Goal: Task Accomplishment & Management: Use online tool/utility

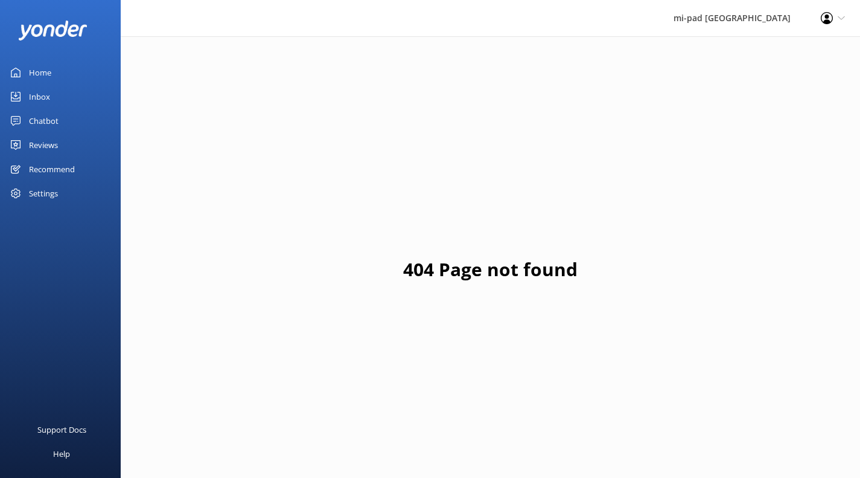
click at [50, 138] on div "Reviews" at bounding box center [43, 145] width 29 height 24
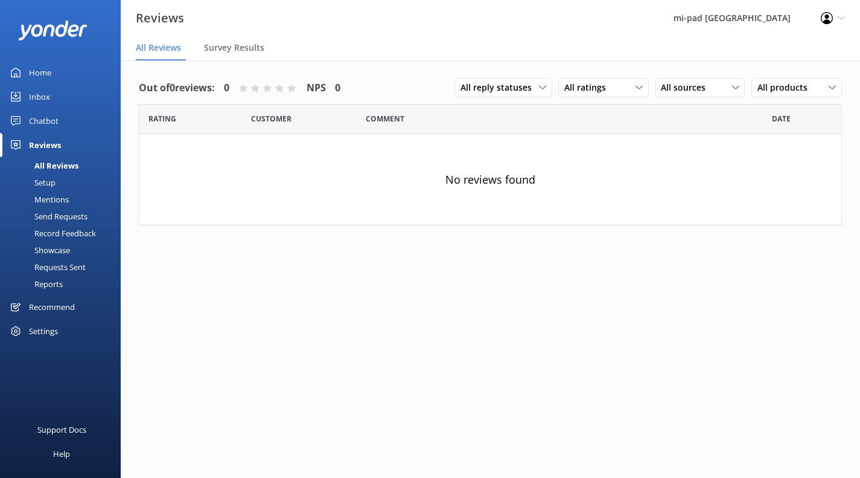
click at [51, 121] on div "Chatbot" at bounding box center [44, 121] width 30 height 24
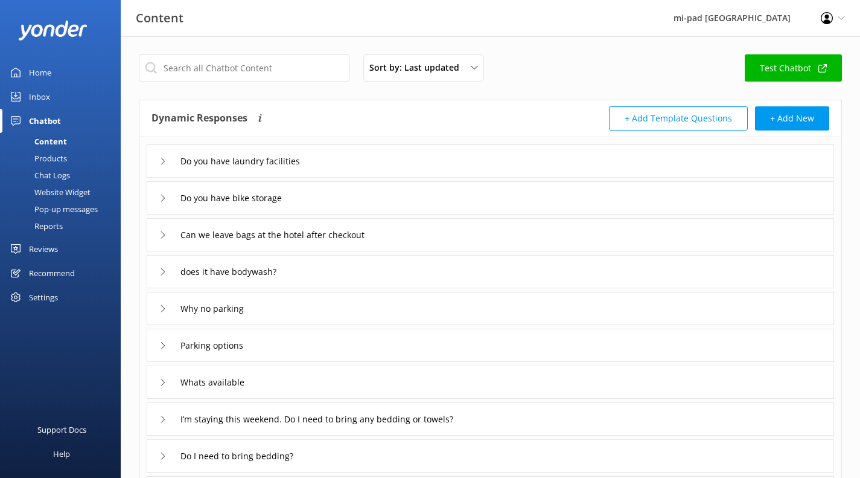
click at [54, 167] on div "Chat Logs" at bounding box center [38, 175] width 63 height 17
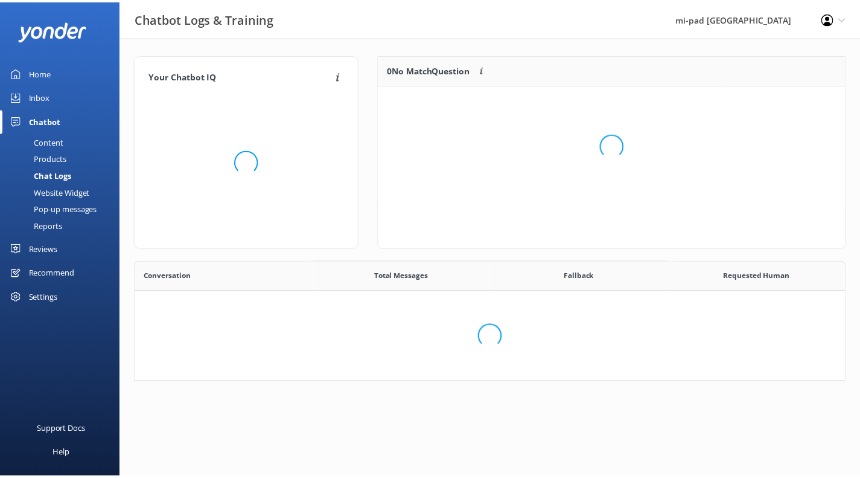
scroll to position [414, 700]
